Goal: Information Seeking & Learning: Check status

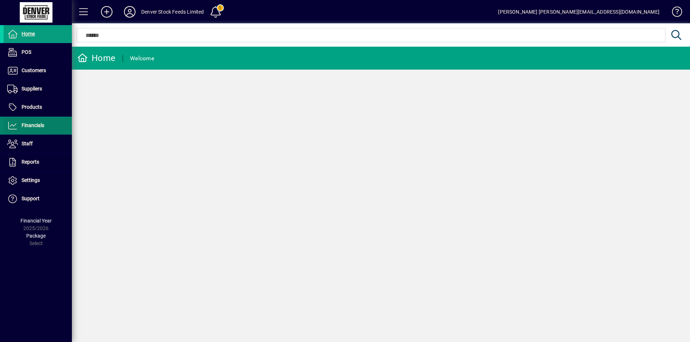
click at [11, 125] on icon at bounding box center [12, 125] width 11 height 9
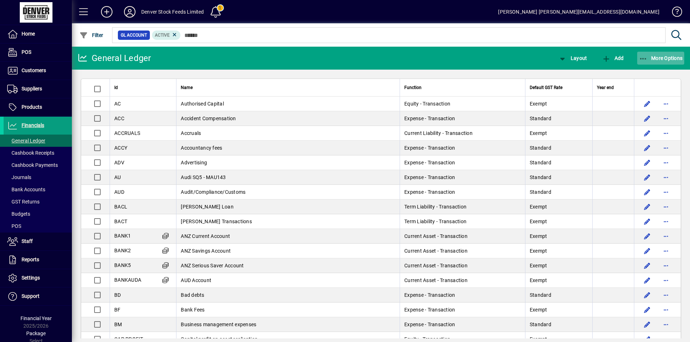
click at [664, 59] on span "More Options" at bounding box center [661, 58] width 44 height 6
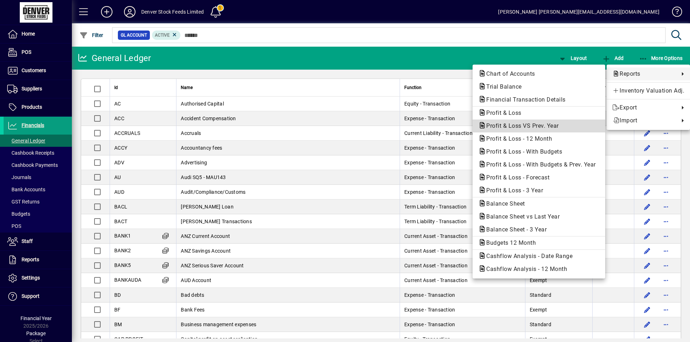
click at [509, 127] on span "Profit & Loss VS Prev. Year" at bounding box center [520, 126] width 84 height 7
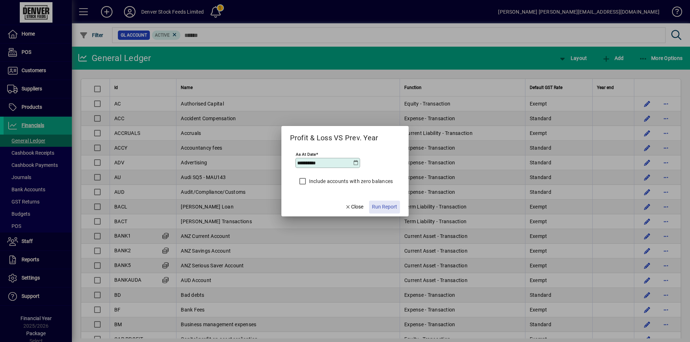
click at [385, 208] on span "Run Report" at bounding box center [384, 207] width 25 height 8
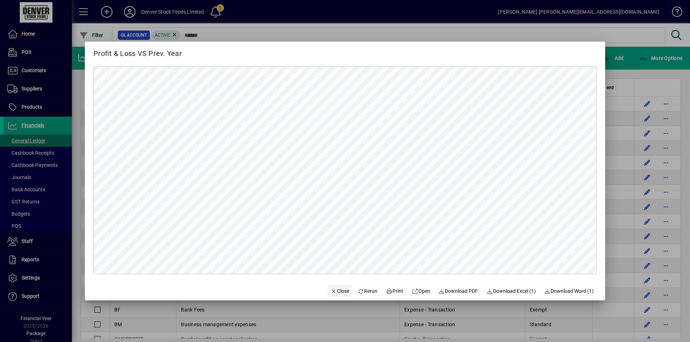
click at [333, 291] on span "Close" at bounding box center [340, 292] width 19 height 8
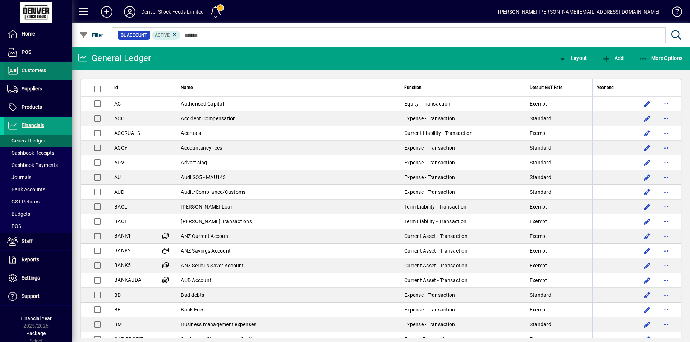
click at [11, 70] on icon at bounding box center [12, 70] width 11 height 9
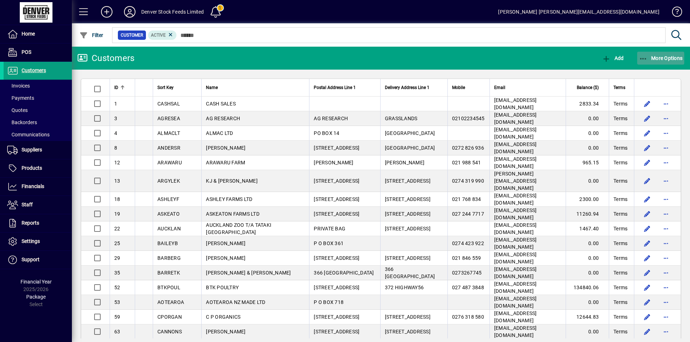
click at [660, 56] on span "More Options" at bounding box center [661, 58] width 44 height 6
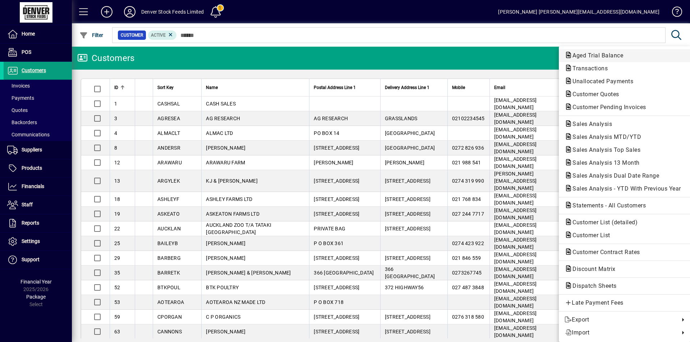
click at [581, 54] on span "Aged Trial Balance" at bounding box center [595, 55] width 62 height 7
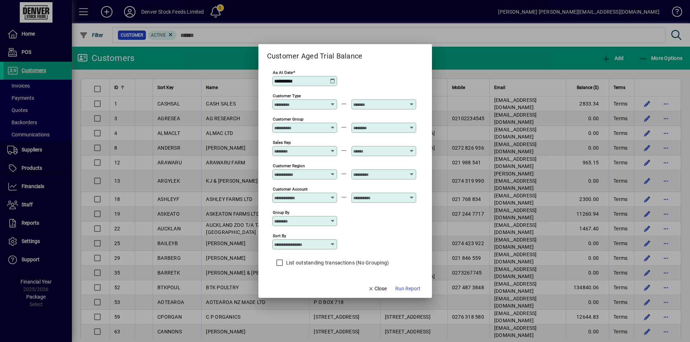
click at [333, 80] on icon at bounding box center [333, 81] width 6 height 6
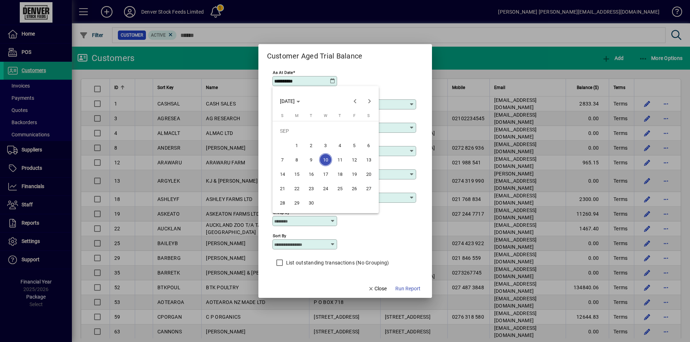
click at [326, 158] on span "10" at bounding box center [325, 159] width 13 height 13
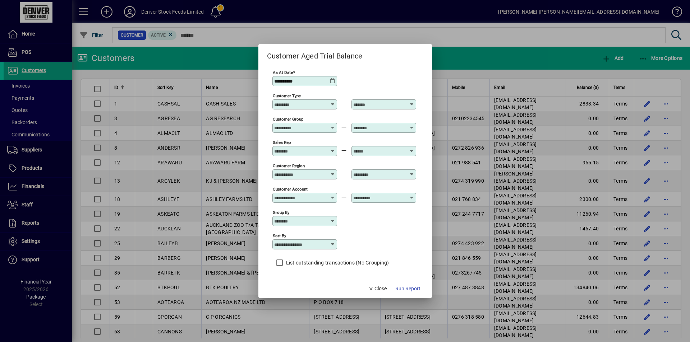
click at [333, 245] on icon at bounding box center [333, 245] width 6 height 6
click at [303, 280] on div "Customer Name" at bounding box center [297, 281] width 38 height 8
type input "**********"
click at [408, 289] on span "Run Report" at bounding box center [407, 289] width 25 height 8
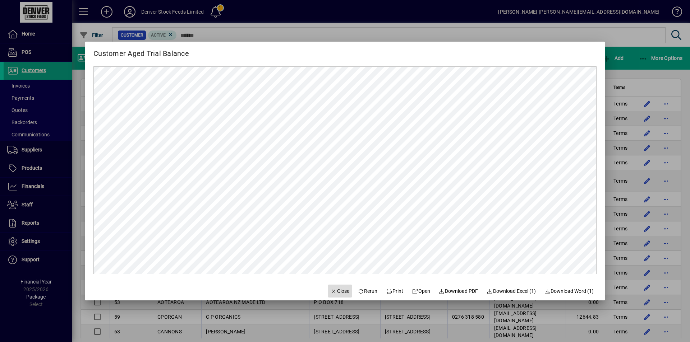
click at [336, 291] on span "Close" at bounding box center [340, 292] width 19 height 8
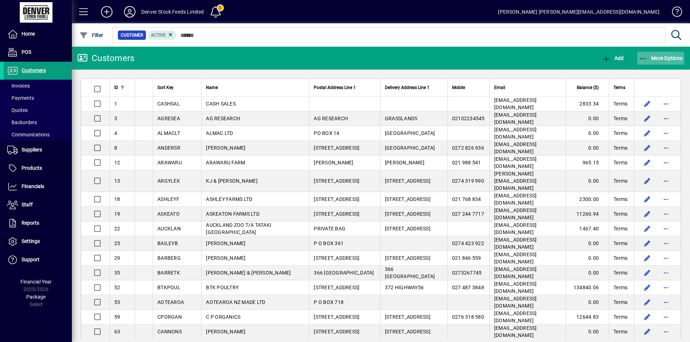
click at [661, 59] on span "More Options" at bounding box center [661, 58] width 44 height 6
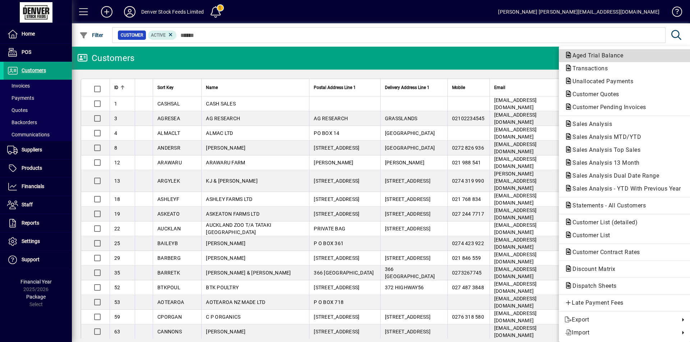
click at [599, 57] on span "Aged Trial Balance" at bounding box center [595, 55] width 62 height 7
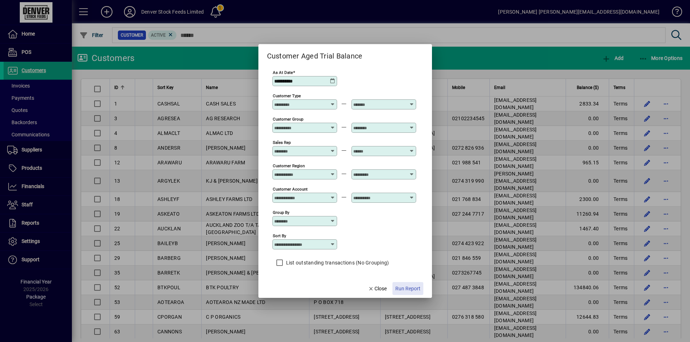
click at [410, 289] on span "Run Report" at bounding box center [407, 289] width 25 height 8
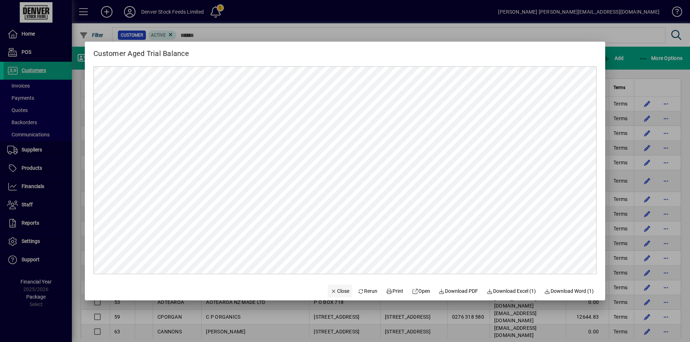
click at [336, 290] on span "Close" at bounding box center [340, 292] width 19 height 8
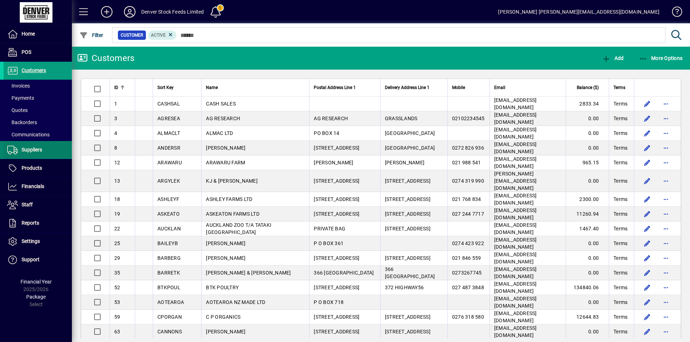
click at [13, 150] on icon at bounding box center [12, 150] width 11 height 9
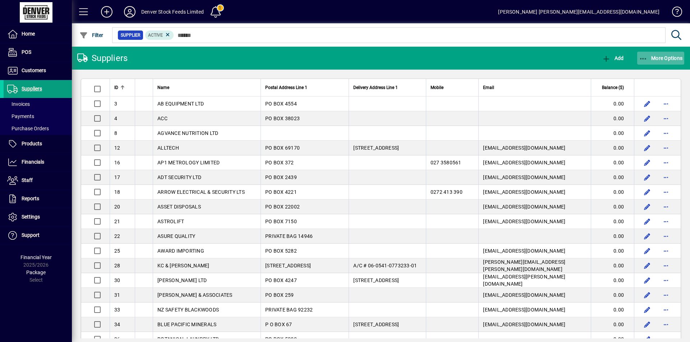
click at [663, 59] on span "More Options" at bounding box center [661, 58] width 44 height 6
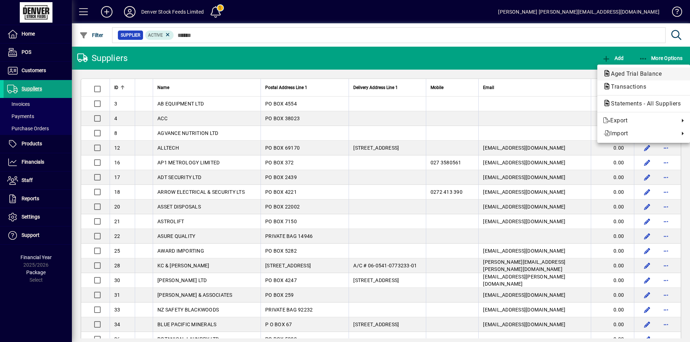
click at [626, 74] on span "Aged Trial Balance" at bounding box center [634, 73] width 62 height 7
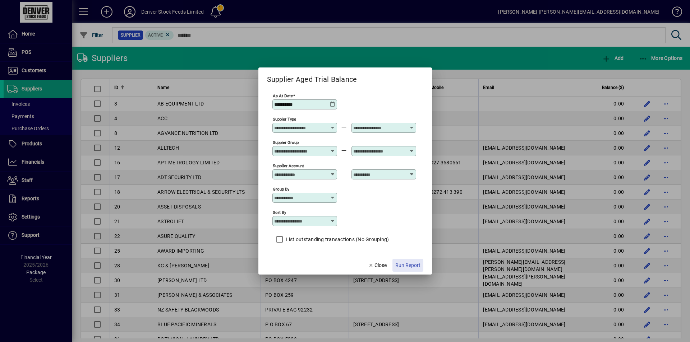
click at [406, 266] on span "Run Report" at bounding box center [407, 266] width 25 height 8
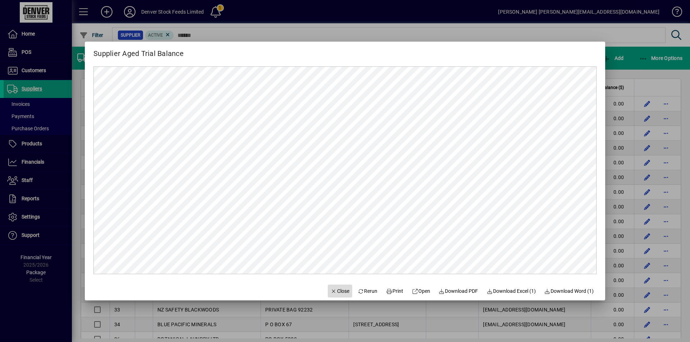
click at [334, 294] on span "Close" at bounding box center [340, 292] width 19 height 8
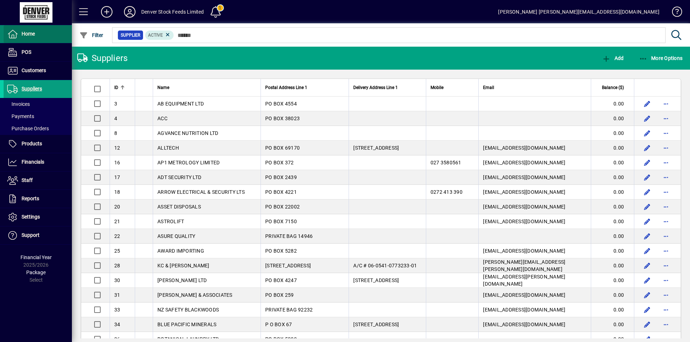
click at [10, 33] on icon at bounding box center [12, 34] width 11 height 9
